Goal: Information Seeking & Learning: Learn about a topic

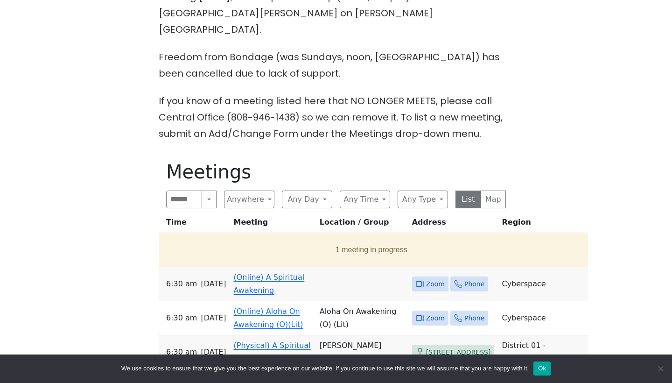
scroll to position [319, 0]
click at [316, 236] on button "1 meeting in progress" at bounding box center [371, 249] width 418 height 26
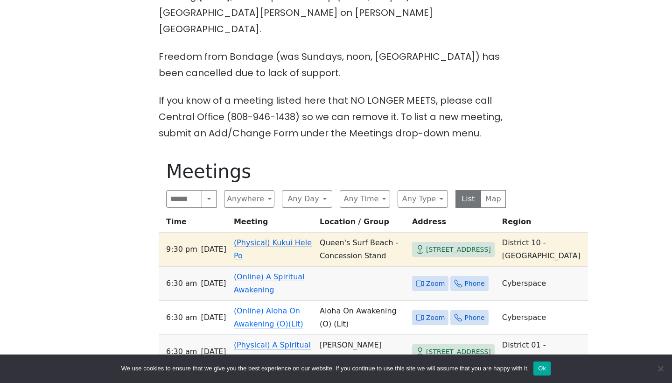
click at [292, 236] on td "(Physical) Kukui Hele Po" at bounding box center [273, 249] width 86 height 34
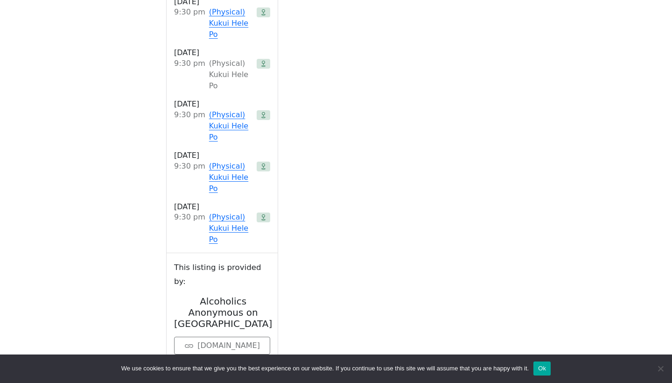
scroll to position [1003, 0]
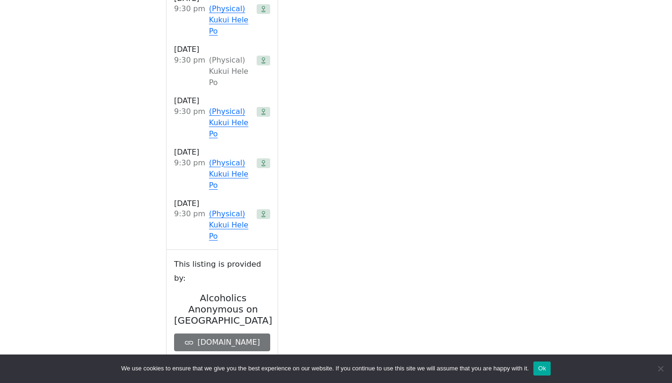
click at [247, 333] on link "[DOMAIN_NAME]" at bounding box center [222, 342] width 96 height 18
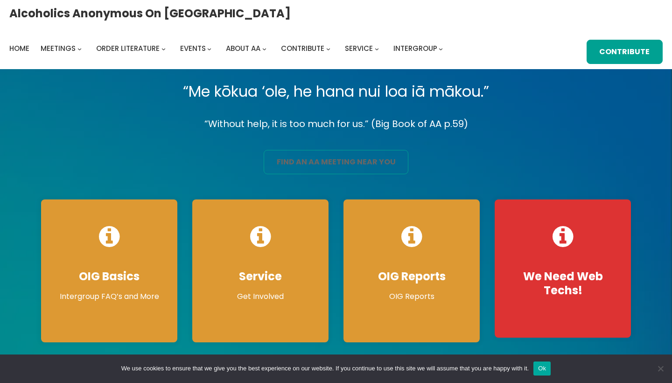
click at [336, 172] on link "find an aa meeting near you" at bounding box center [336, 162] width 145 height 24
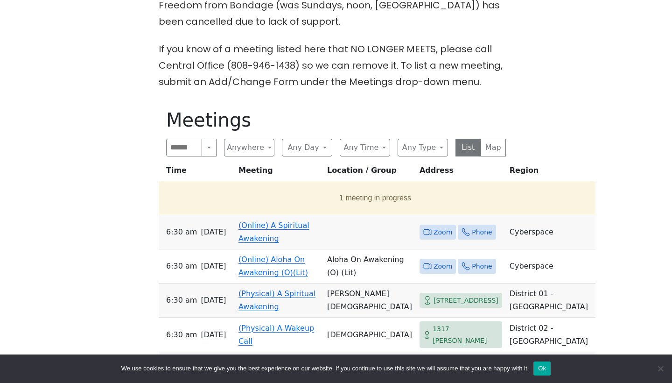
scroll to position [365, 0]
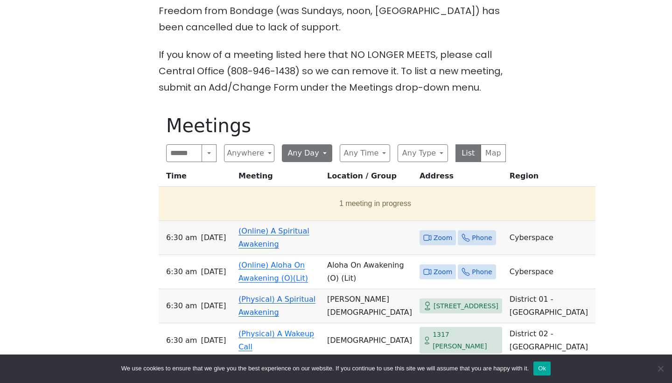
click at [321, 144] on button "Any Day" at bounding box center [307, 153] width 50 height 18
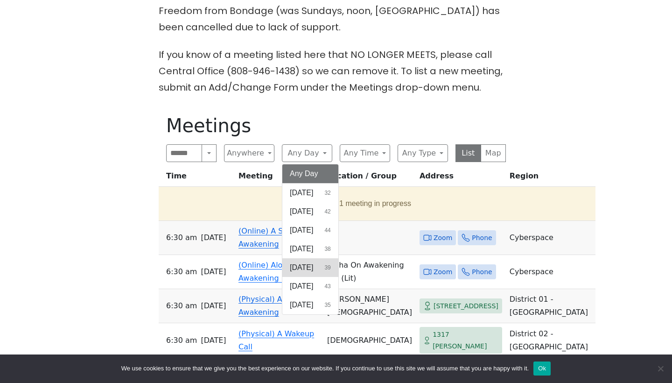
click at [327, 258] on button "[DATE] 39" at bounding box center [310, 267] width 56 height 19
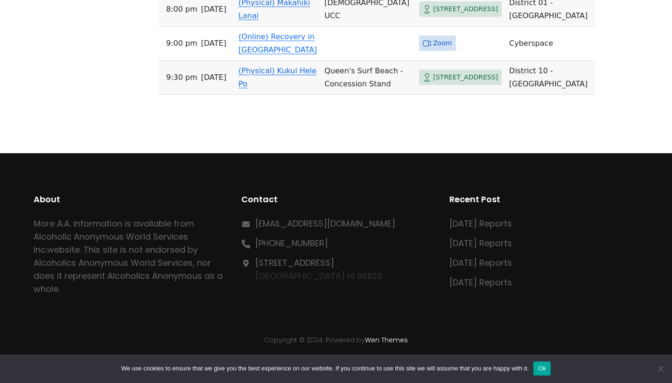
scroll to position [1960, 0]
click at [443, 83] on span "2717 Kalākaua Ave" at bounding box center [465, 77] width 65 height 12
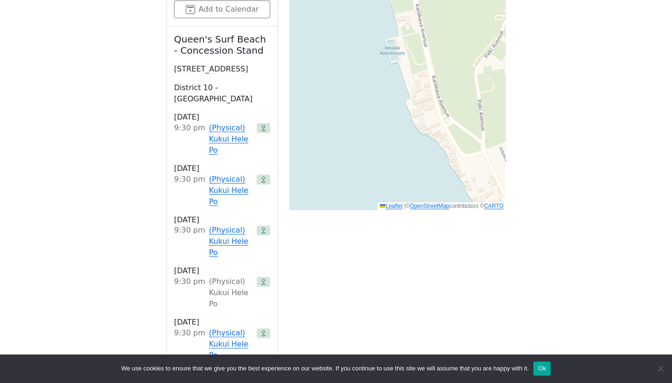
scroll to position [673, 0]
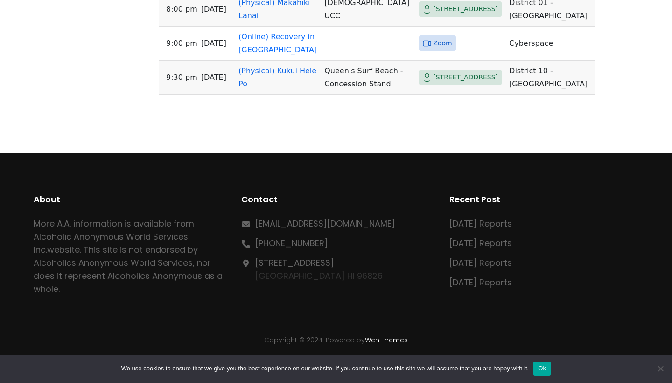
scroll to position [2019, 0]
click at [278, 54] on link "(Online) Recovery in Da House" at bounding box center [277, 43] width 78 height 22
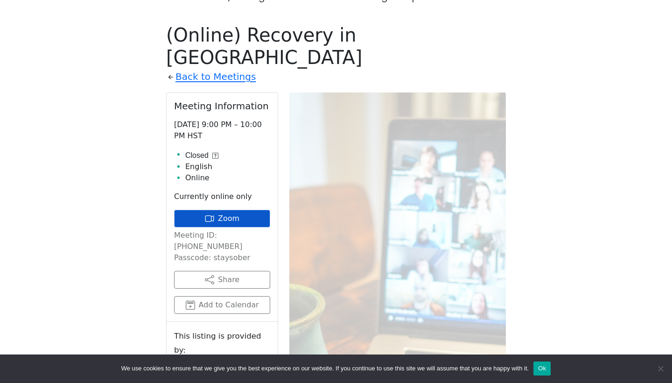
click at [230, 209] on link "Zoom" at bounding box center [222, 218] width 96 height 18
drag, startPoint x: 262, startPoint y: 197, endPoint x: 231, endPoint y: 197, distance: 30.3
click at [231, 230] on p "Meeting ID: 878 469 2945 Passcode: staysober" at bounding box center [222, 247] width 96 height 34
drag, startPoint x: 240, startPoint y: 209, endPoint x: 218, endPoint y: 209, distance: 21.9
click at [218, 230] on p "Meeting ID: 878 469 2945 Passcode: staysober" at bounding box center [222, 247] width 96 height 34
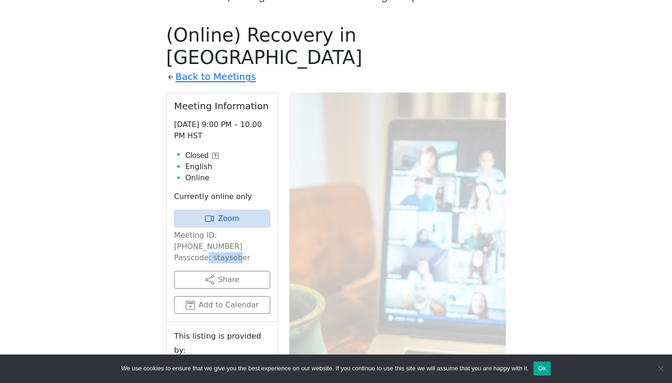
drag, startPoint x: 244, startPoint y: 209, endPoint x: 210, endPoint y: 210, distance: 33.2
click at [210, 230] on p "Meeting ID: 878 469 2945 Passcode: staysober" at bounding box center [222, 247] width 96 height 34
copy p "staysober"
click at [230, 69] on link "Back to Meetings" at bounding box center [215, 77] width 80 height 16
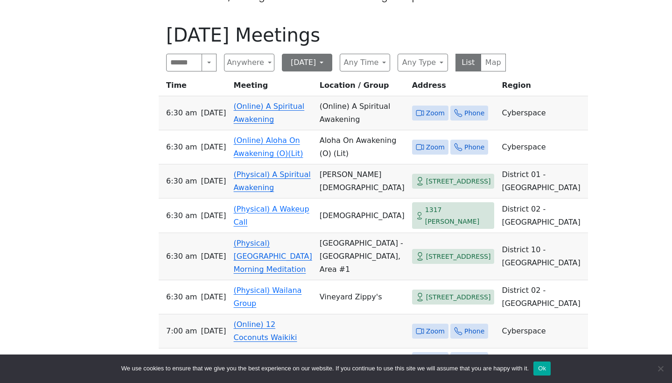
click at [301, 54] on button "Thursday" at bounding box center [307, 63] width 50 height 18
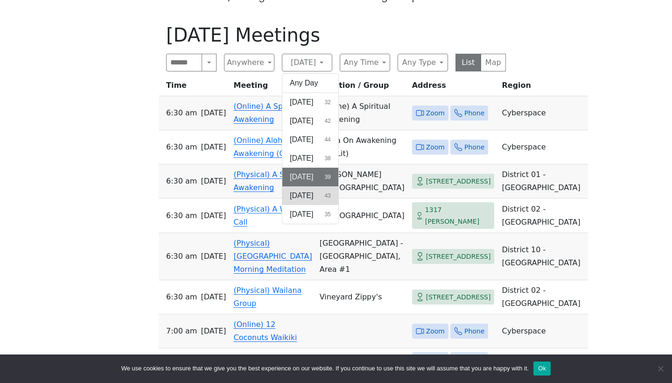
click at [305, 186] on button "Friday 43" at bounding box center [310, 195] width 56 height 19
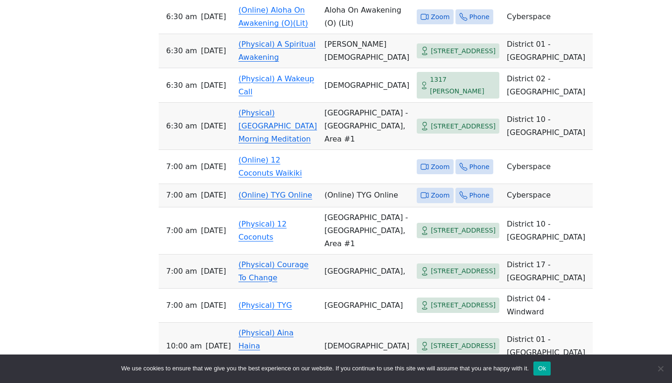
scroll to position [607, 0]
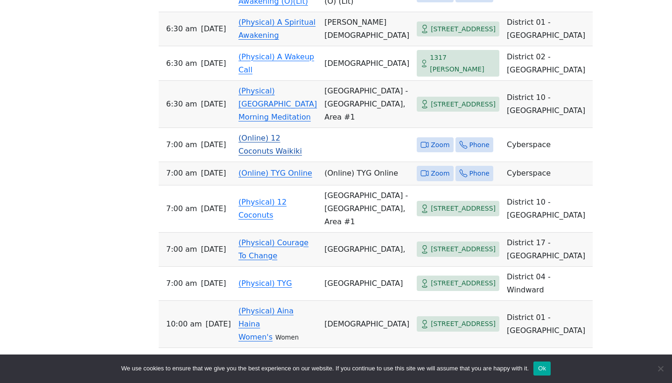
click at [280, 150] on link "(Online) 12 Coconuts Waikiki" at bounding box center [269, 144] width 63 height 22
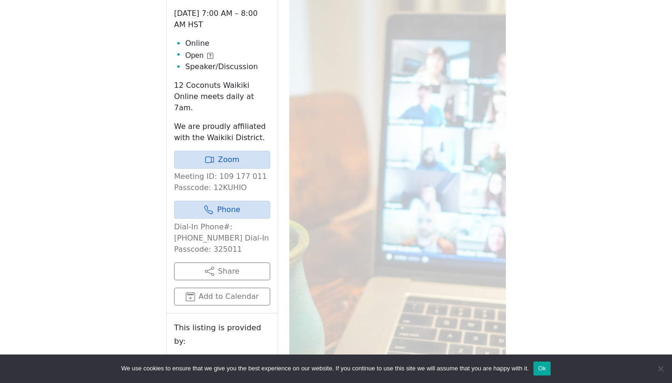
scroll to position [525, 0]
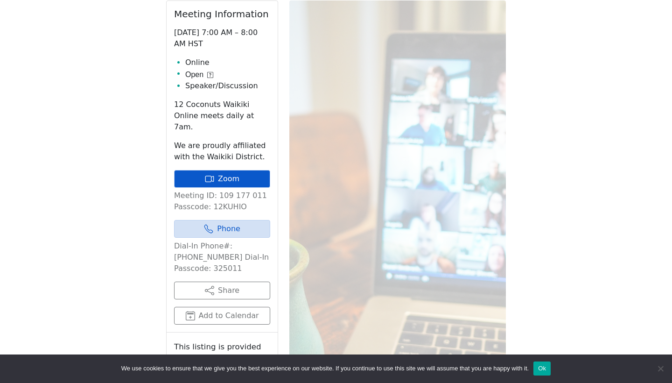
click at [254, 170] on link "Zoom" at bounding box center [222, 179] width 96 height 18
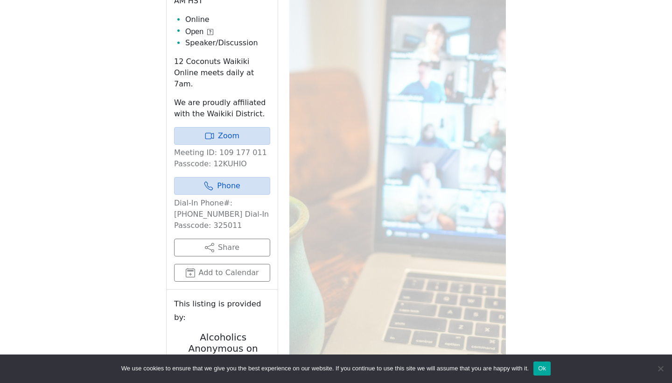
scroll to position [562, 0]
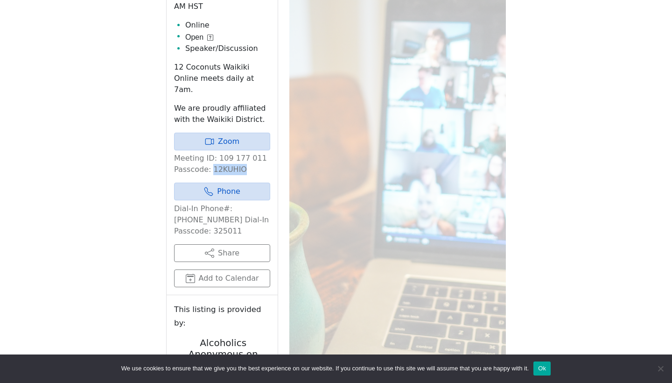
drag, startPoint x: 243, startPoint y: 143, endPoint x: 211, endPoint y: 143, distance: 32.2
click at [211, 153] on p "Meeting ID: 109 177 011 Passcode: 12KUHIO" at bounding box center [222, 164] width 96 height 22
copy p "12KUHIO"
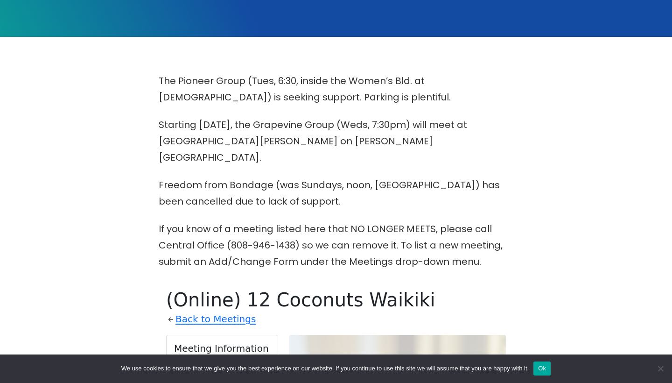
scroll to position [193, 0]
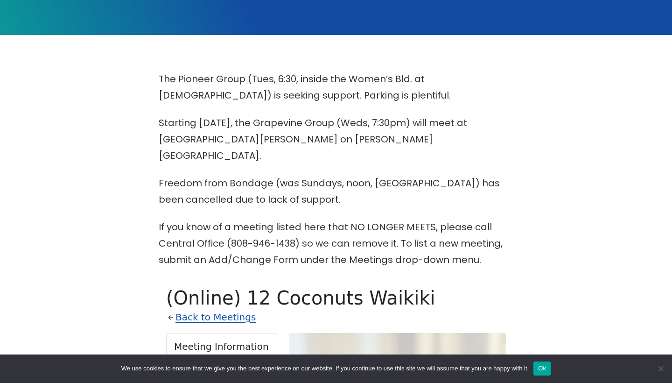
click at [202, 309] on link "Back to Meetings" at bounding box center [215, 317] width 80 height 16
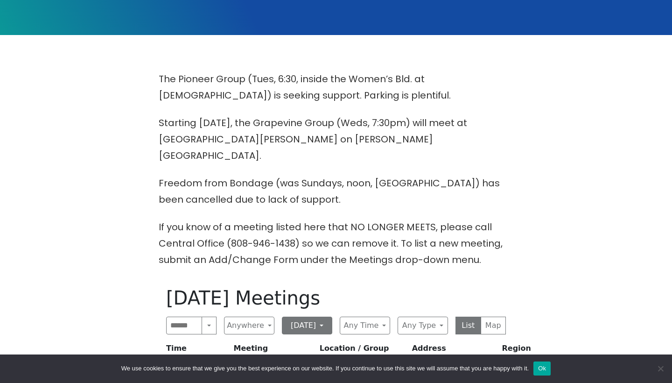
click at [319, 316] on button "Friday" at bounding box center [307, 325] width 50 height 18
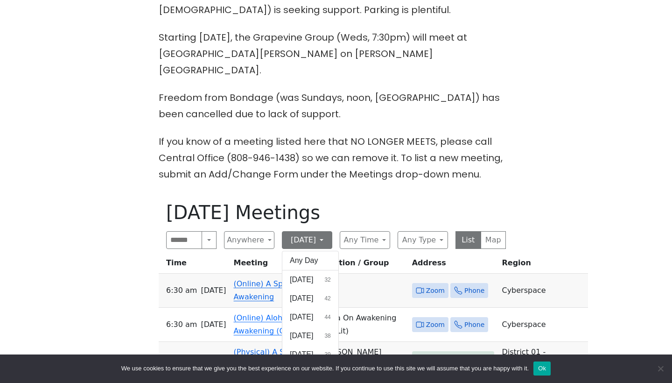
scroll to position [279, 0]
click at [306, 292] on span "Monday" at bounding box center [301, 297] width 23 height 11
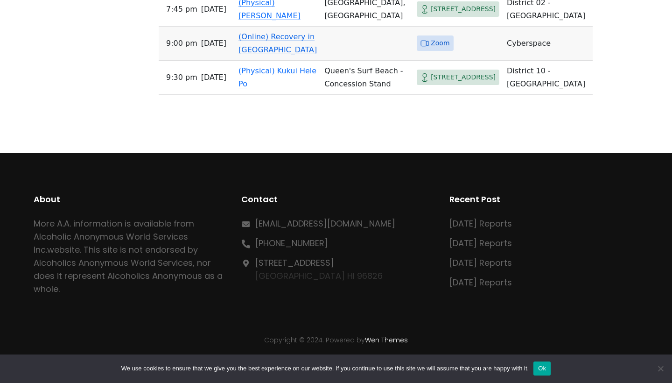
scroll to position [2184, 0]
click at [470, 224] on link "[DATE] Reports" at bounding box center [480, 223] width 63 height 12
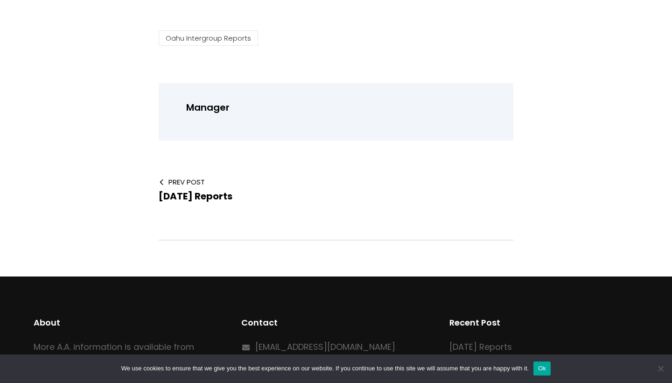
scroll to position [290, 0]
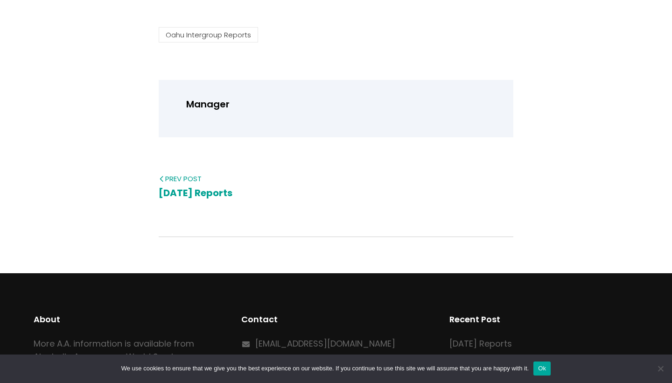
click at [194, 190] on span "[DATE] Reports" at bounding box center [196, 192] width 74 height 13
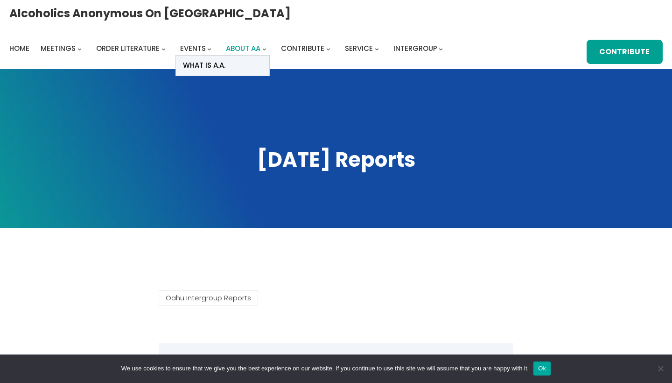
click at [260, 43] on span "About AA" at bounding box center [243, 48] width 35 height 10
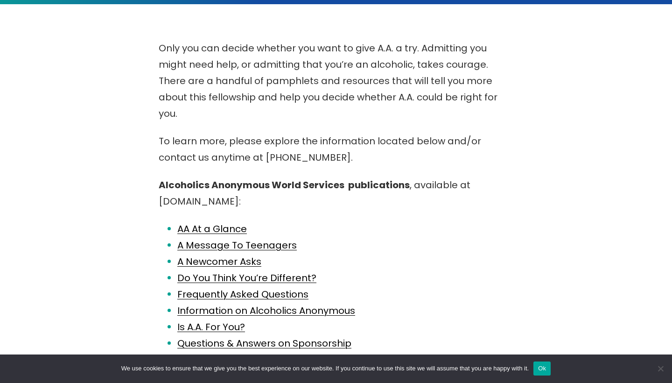
scroll to position [229, 0]
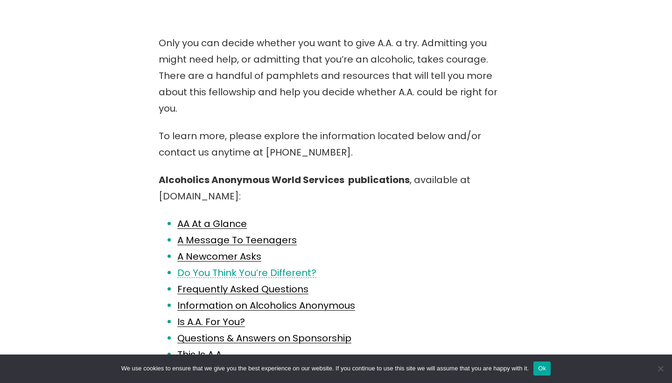
click at [298, 266] on link "Do You Think You’re Different?" at bounding box center [246, 272] width 139 height 13
click at [232, 282] on link "Frequently Asked Questions" at bounding box center [242, 288] width 131 height 13
